Goal: Obtain resource: Obtain resource

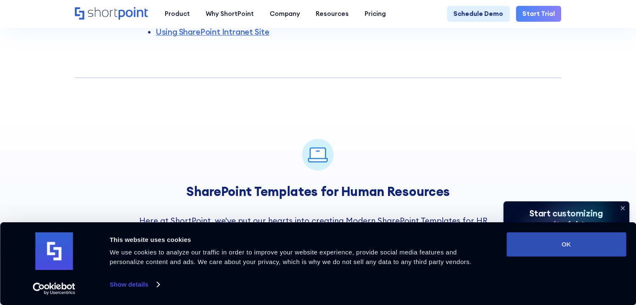
click at [548, 243] on button "OK" at bounding box center [567, 245] width 120 height 24
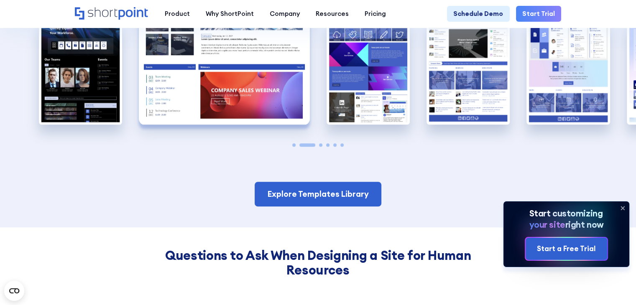
scroll to position [729, 0]
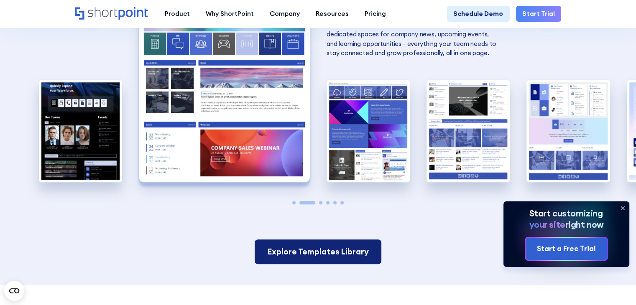
click at [355, 253] on link "Explore Templates Library" at bounding box center [318, 252] width 127 height 25
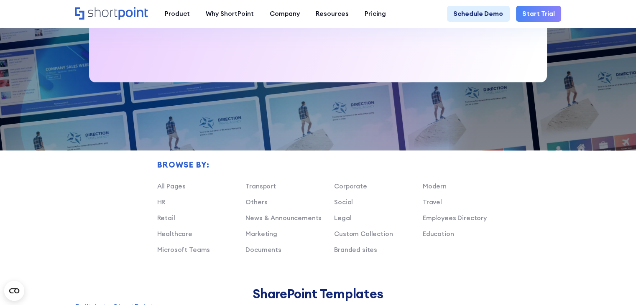
scroll to position [502, 0]
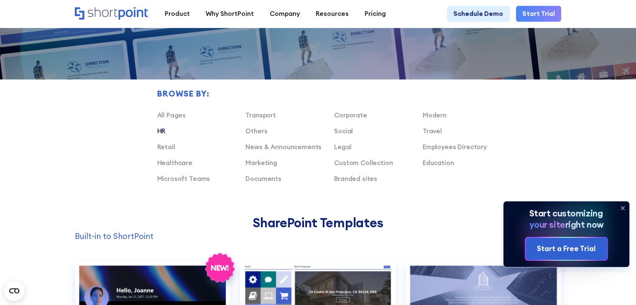
click at [161, 135] on link "HR" at bounding box center [161, 131] width 8 height 8
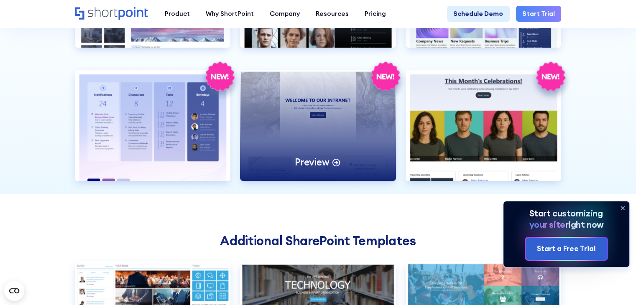
scroll to position [962, 0]
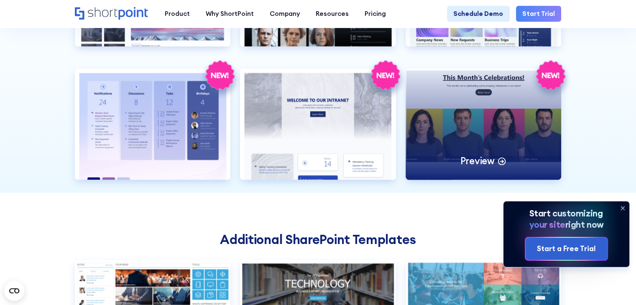
click at [493, 139] on div "Preview" at bounding box center [484, 124] width 156 height 111
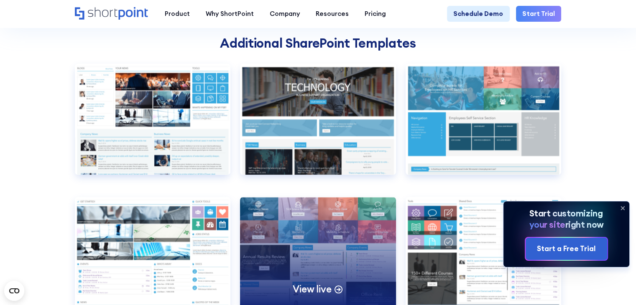
scroll to position [1255, 0]
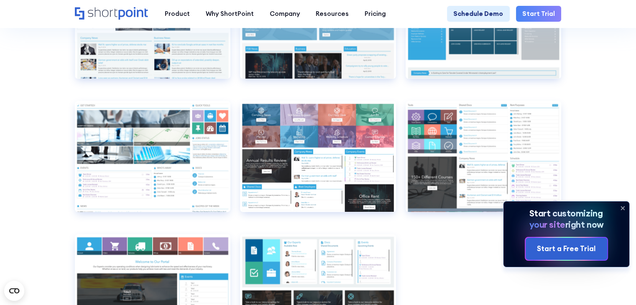
click at [579, 142] on section "Additional SharePoint Templates View live Airlines 1 Airlines 1 false Transport…" at bounding box center [318, 149] width 636 height 498
